Goal: Task Accomplishment & Management: Manage account settings

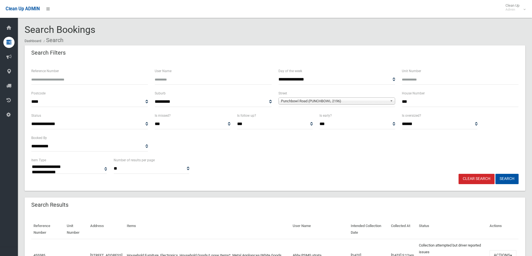
select select
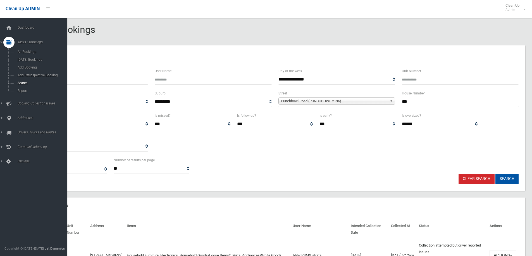
click at [32, 42] on span "Tasks / Bookings" at bounding box center [43, 42] width 55 height 4
click at [22, 81] on link "Search" at bounding box center [35, 83] width 71 height 8
click at [22, 82] on span "Search" at bounding box center [41, 83] width 51 height 4
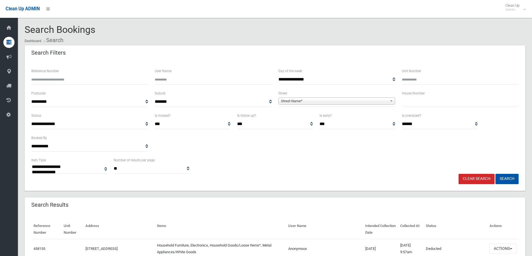
select select
click at [417, 102] on input "text" at bounding box center [460, 102] width 117 height 10
type input "**"
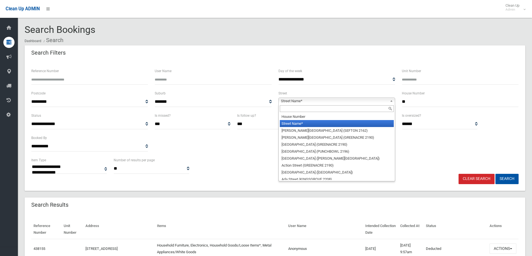
click at [291, 99] on span "Street Name*" at bounding box center [334, 101] width 107 height 7
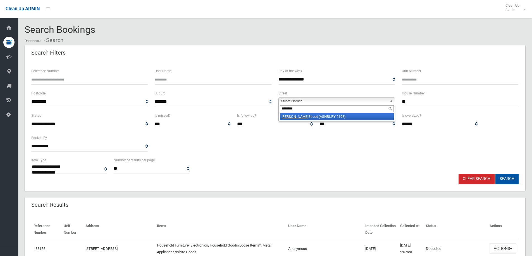
type input "********"
click at [317, 118] on li "Melville Street (ASHBURY 2193)" at bounding box center [337, 116] width 114 height 7
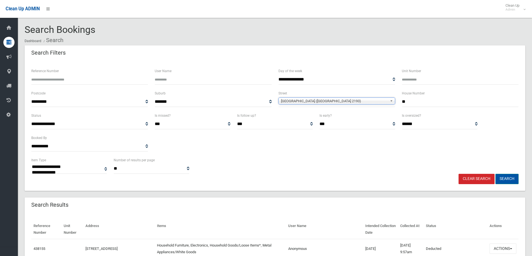
click at [506, 179] on button "Search" at bounding box center [506, 179] width 23 height 10
click at [507, 179] on button "Search" at bounding box center [506, 179] width 23 height 10
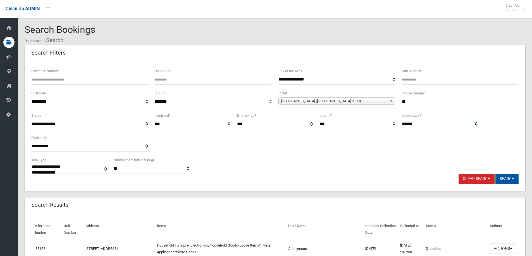
click at [504, 179] on button "Search" at bounding box center [506, 179] width 23 height 10
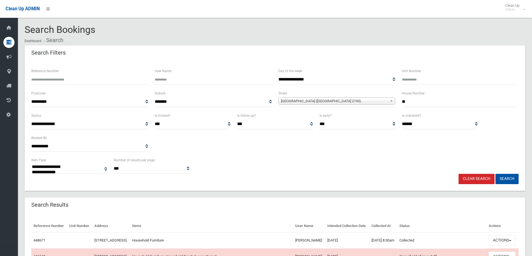
select select
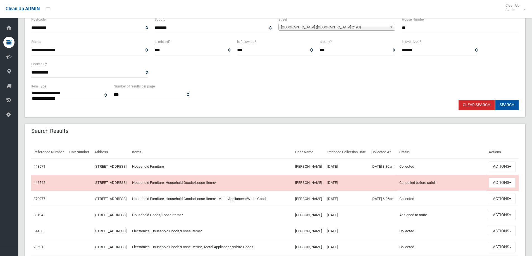
scroll to position [84, 0]
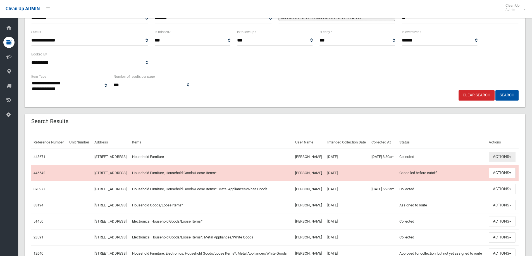
click at [499, 162] on button "Actions" at bounding box center [501, 157] width 27 height 10
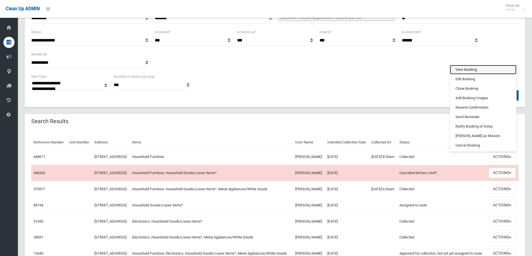
click at [462, 75] on link "View Booking" at bounding box center [483, 69] width 66 height 9
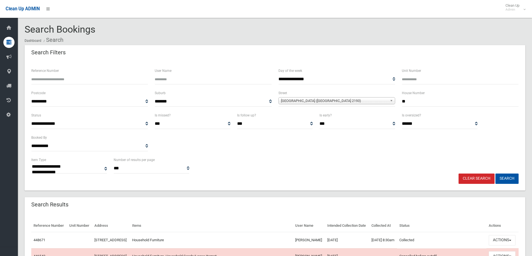
scroll to position [0, 0]
click at [32, 78] on input "Reference Number" at bounding box center [89, 80] width 117 height 10
type input "******"
click at [503, 181] on button "Search" at bounding box center [506, 179] width 23 height 10
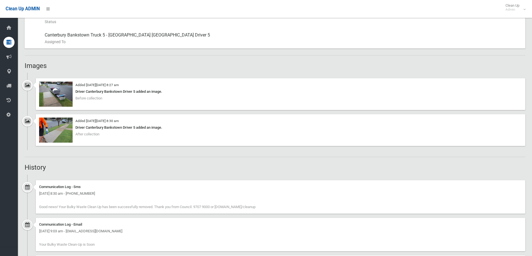
scroll to position [307, 0]
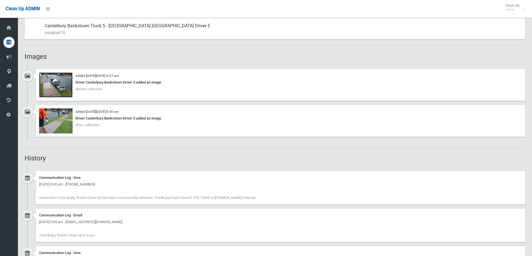
click at [56, 86] on img at bounding box center [55, 85] width 33 height 25
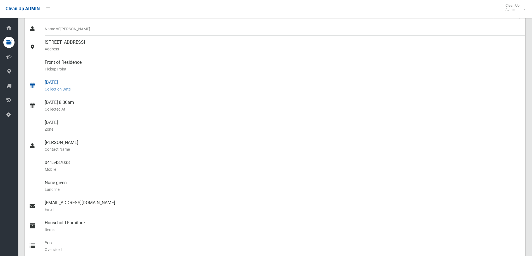
scroll to position [0, 0]
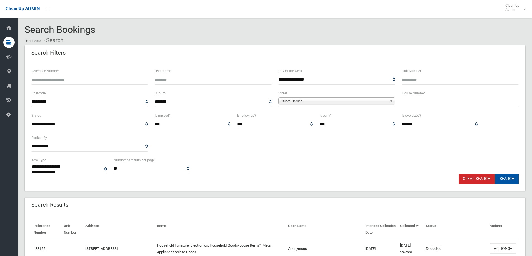
select select
click at [45, 79] on input "Reference Number" at bounding box center [89, 80] width 117 height 10
type input "******"
click at [509, 179] on button "Search" at bounding box center [506, 179] width 23 height 10
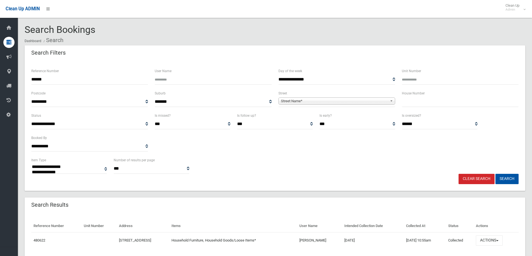
select select
click at [506, 177] on button "Search" at bounding box center [506, 179] width 23 height 10
select select
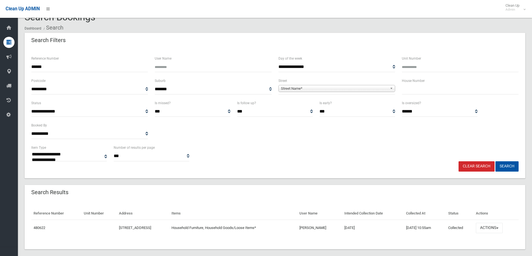
scroll to position [19, 0]
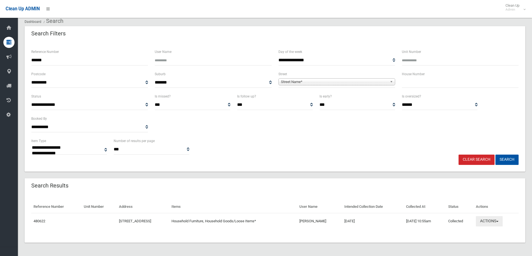
click at [490, 222] on button "Actions" at bounding box center [488, 222] width 27 height 10
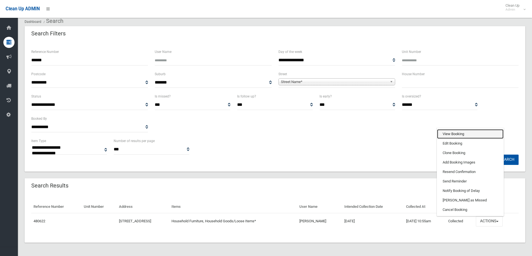
click at [450, 134] on link "View Booking" at bounding box center [470, 133] width 66 height 9
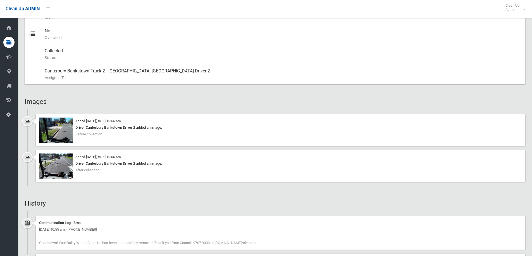
scroll to position [268, 0]
click at [59, 128] on img at bounding box center [55, 130] width 33 height 25
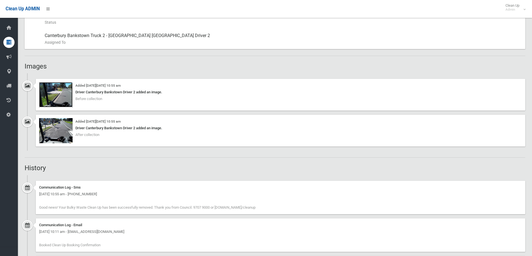
scroll to position [352, 0]
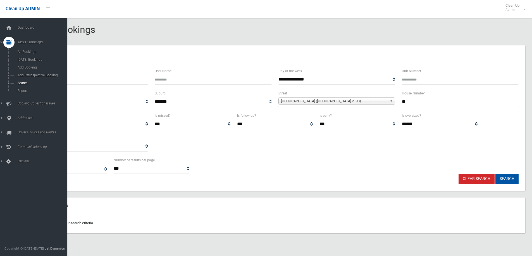
select select
click at [6, 43] on icon at bounding box center [8, 42] width 5 height 11
click at [35, 43] on span "Tasks / Bookings" at bounding box center [43, 42] width 55 height 4
click at [19, 83] on span "Search" at bounding box center [41, 83] width 51 height 4
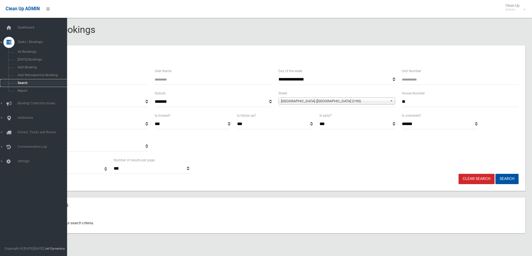
click at [19, 83] on span "Search" at bounding box center [41, 83] width 51 height 4
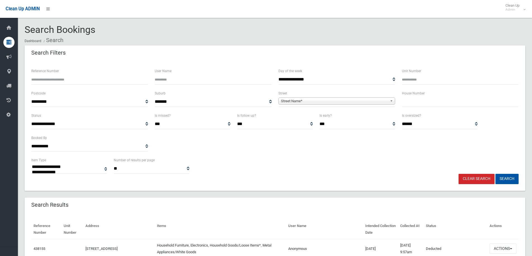
select select
click at [61, 73] on div "Reference Number" at bounding box center [89, 76] width 117 height 17
click at [46, 80] on input "Reference Number" at bounding box center [89, 80] width 117 height 10
type input "******"
click at [507, 177] on button "Search" at bounding box center [506, 179] width 23 height 10
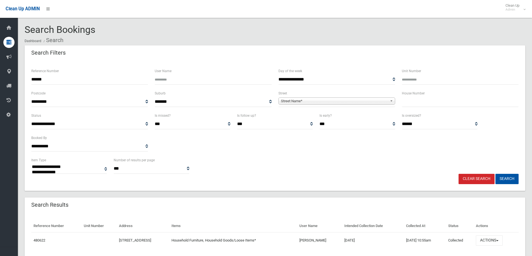
select select
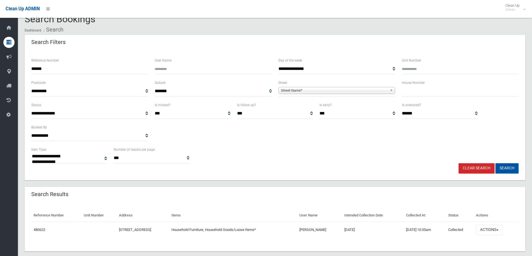
scroll to position [19, 0]
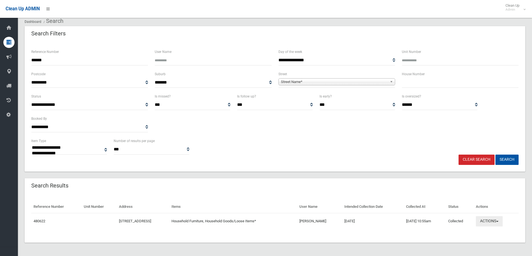
click at [493, 222] on button "Actions" at bounding box center [488, 222] width 27 height 10
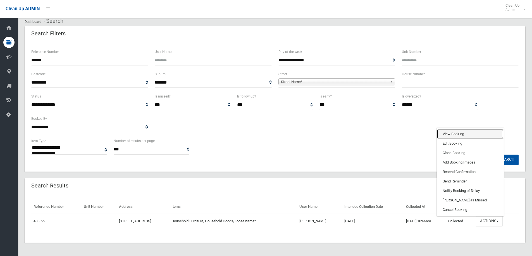
click at [451, 133] on link "View Booking" at bounding box center [470, 133] width 66 height 9
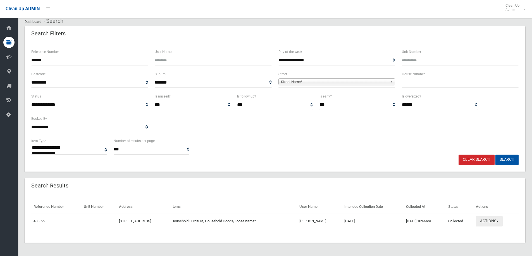
click at [493, 224] on button "Actions" at bounding box center [488, 222] width 27 height 10
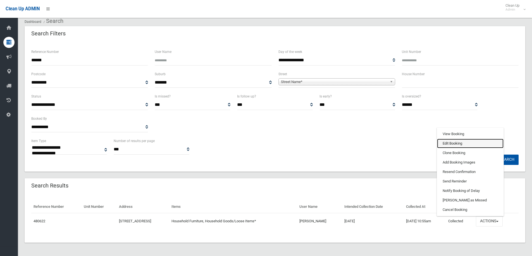
click at [454, 142] on link "Edit Booking" at bounding box center [470, 143] width 66 height 9
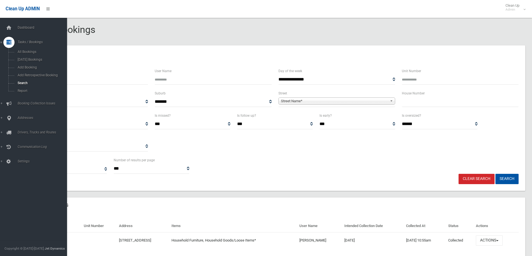
select select
